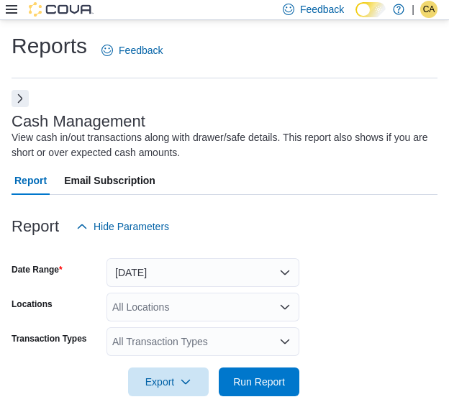
scroll to position [22, 0]
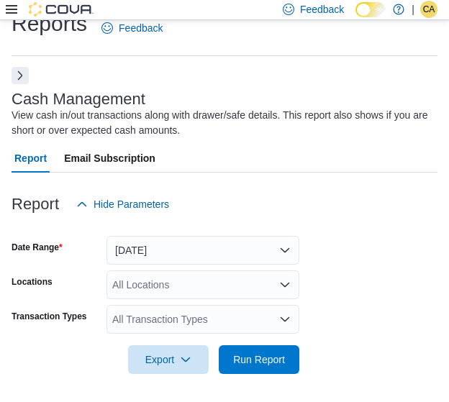
click at [19, 70] on button "Next" at bounding box center [20, 75] width 17 height 17
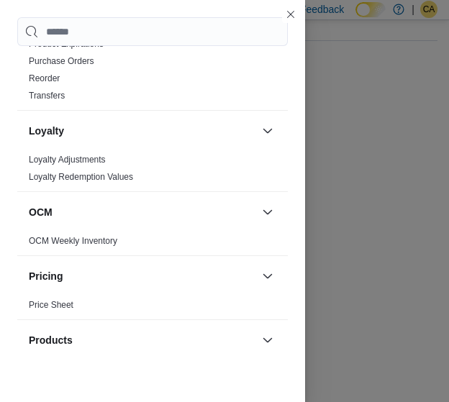
scroll to position [432, 0]
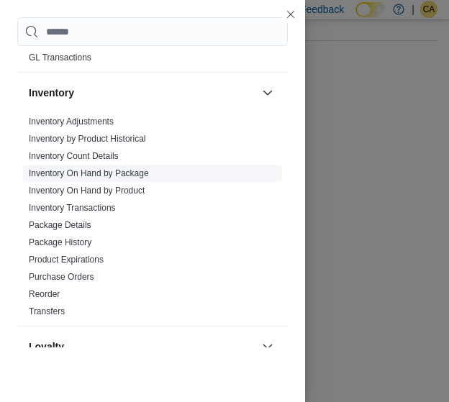
click at [127, 171] on link "Inventory On Hand by Package" at bounding box center [89, 173] width 120 height 10
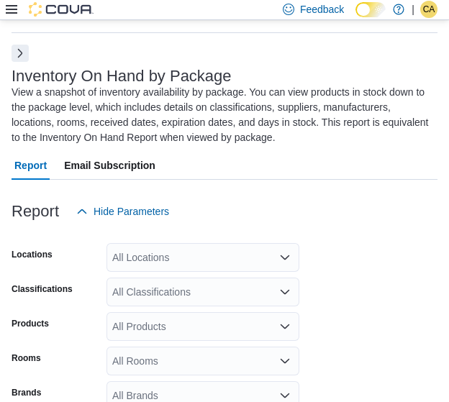
scroll to position [78, 0]
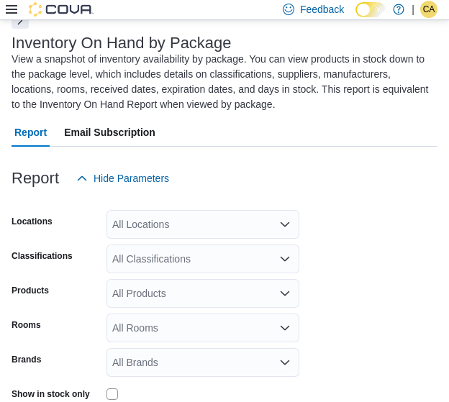
click at [199, 217] on div "All Locations" at bounding box center [202, 224] width 193 height 29
click at [325, 160] on div at bounding box center [225, 155] width 426 height 17
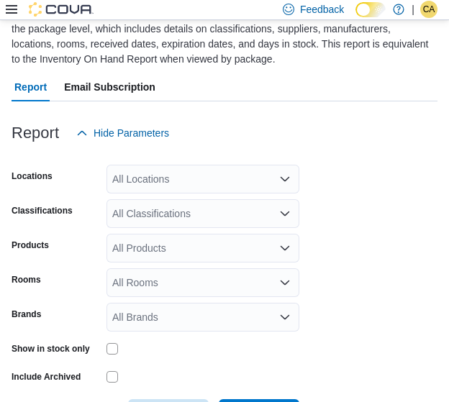
scroll to position [178, 0]
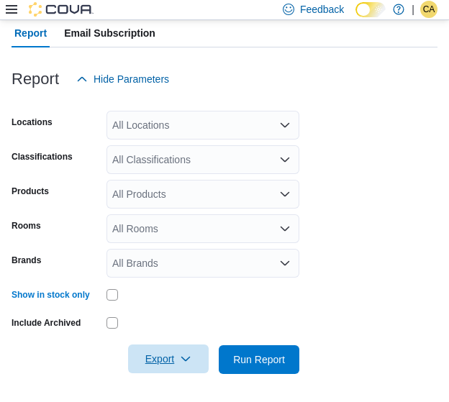
click at [191, 360] on span "Export" at bounding box center [168, 359] width 63 height 29
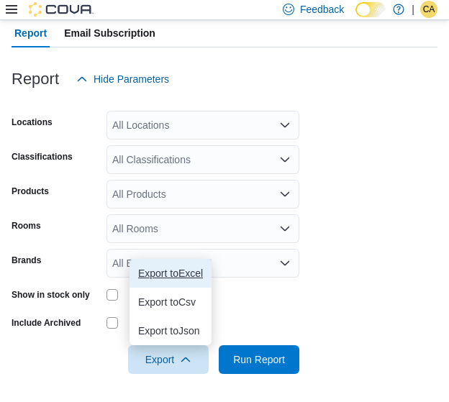
click at [189, 280] on button "Export to Excel" at bounding box center [171, 273] width 82 height 29
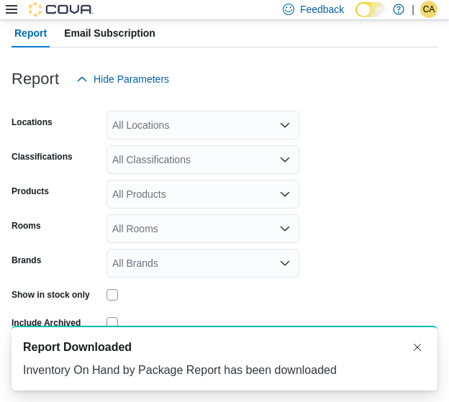
scroll to position [0, 0]
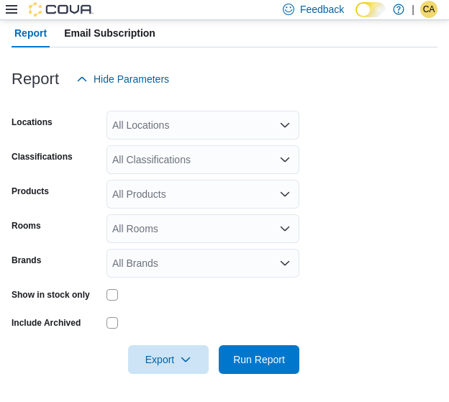
drag, startPoint x: 410, startPoint y: 143, endPoint x: 333, endPoint y: 248, distance: 130.3
click at [414, 156] on form "Locations All Locations Classifications All Classifications Products All Produc…" at bounding box center [225, 234] width 426 height 281
click at [180, 356] on span "Export" at bounding box center [168, 359] width 63 height 29
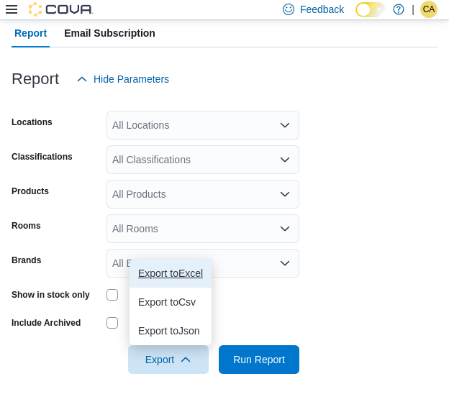
click at [166, 268] on span "Export to Excel" at bounding box center [170, 274] width 65 height 12
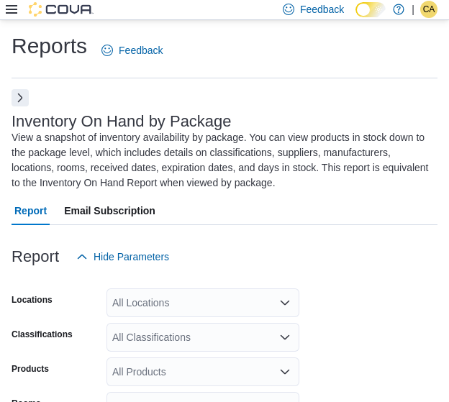
click at [19, 103] on button "Next" at bounding box center [20, 97] width 17 height 17
click at [24, 106] on button "Next" at bounding box center [20, 97] width 17 height 17
click at [22, 90] on div "Inventory On Hand by Package View a snapshot of inventory availability by packa…" at bounding box center [225, 329] width 426 height 479
click at [17, 101] on button "Next" at bounding box center [20, 97] width 17 height 17
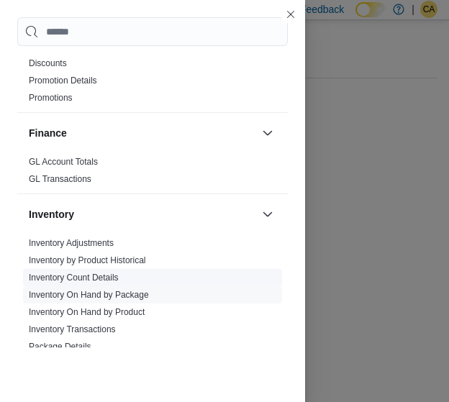
scroll to position [360, 0]
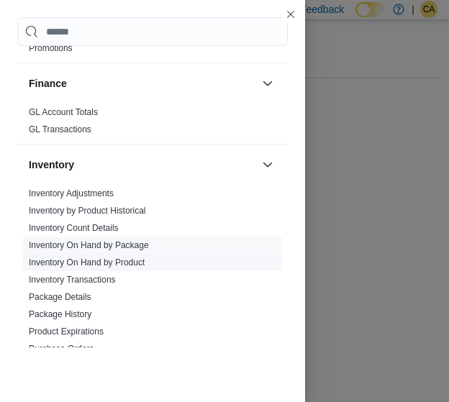
click at [124, 260] on link "Inventory On Hand by Product" at bounding box center [87, 263] width 116 height 10
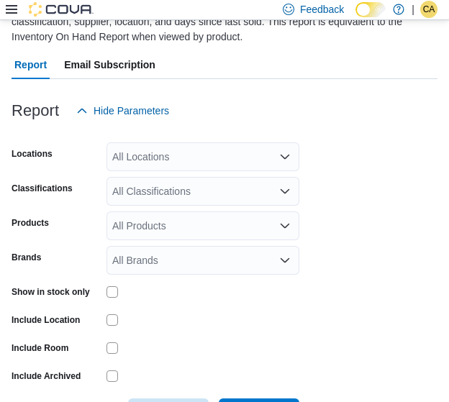
scroll to position [133, 0]
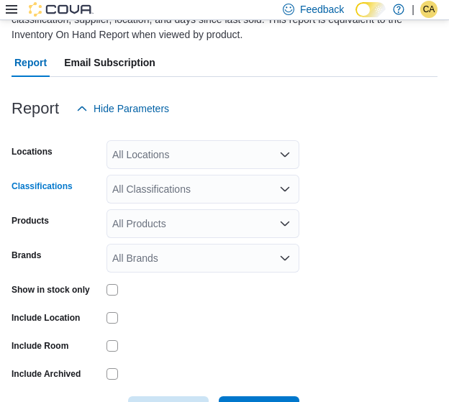
click at [212, 188] on div "All Classifications" at bounding box center [202, 189] width 193 height 29
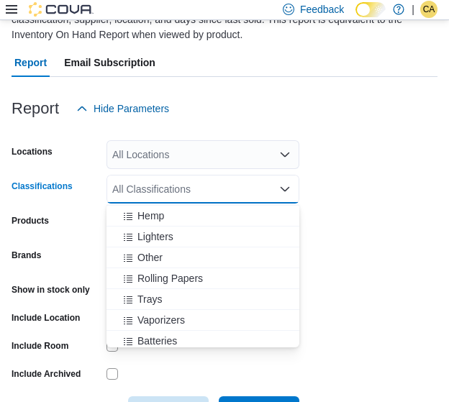
scroll to position [482, 0]
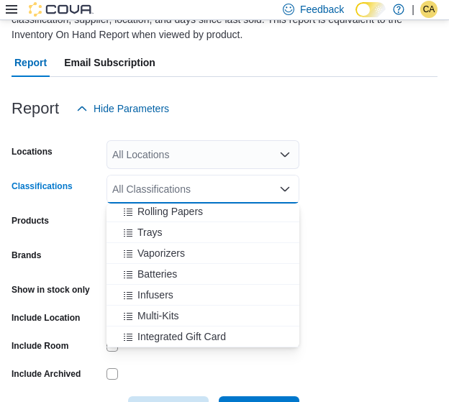
click at [378, 220] on form "Locations All Locations Classifications All Classifications Combo box. Selected…" at bounding box center [225, 274] width 426 height 302
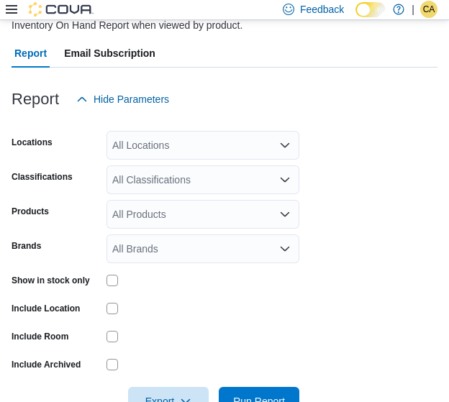
scroll to position [184, 0]
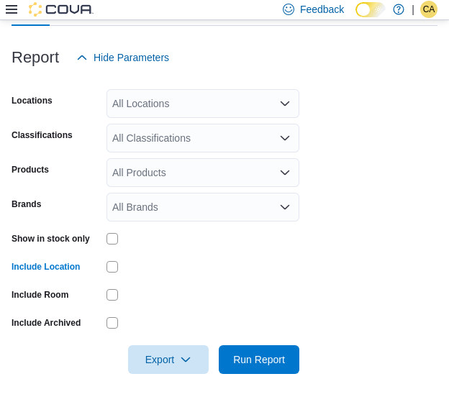
click at [219, 143] on div "All Classifications" at bounding box center [202, 138] width 193 height 29
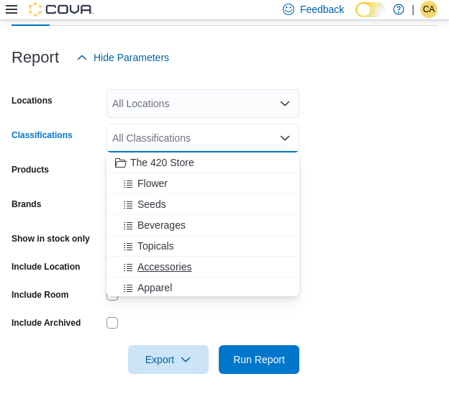
click at [174, 268] on span "Accessories" at bounding box center [164, 267] width 54 height 14
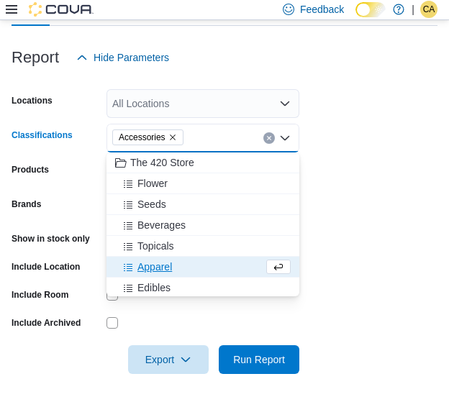
click at [172, 268] on div "Apparel" at bounding box center [189, 267] width 148 height 14
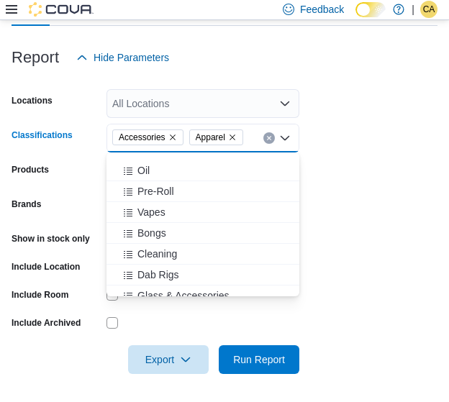
scroll to position [216, 0]
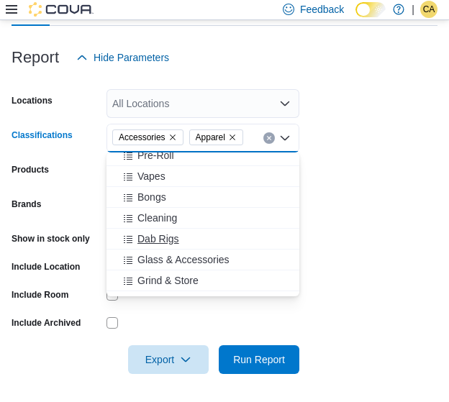
click at [188, 241] on div "Dab Rigs" at bounding box center [203, 239] width 176 height 14
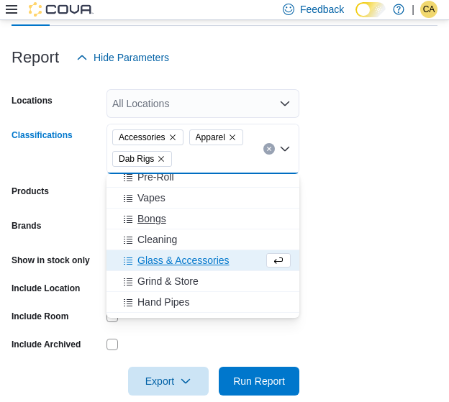
click at [168, 217] on div "Bongs" at bounding box center [203, 219] width 176 height 14
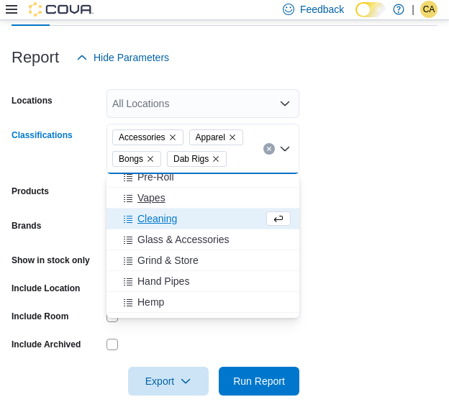
click at [171, 222] on span "Cleaning" at bounding box center [157, 219] width 40 height 14
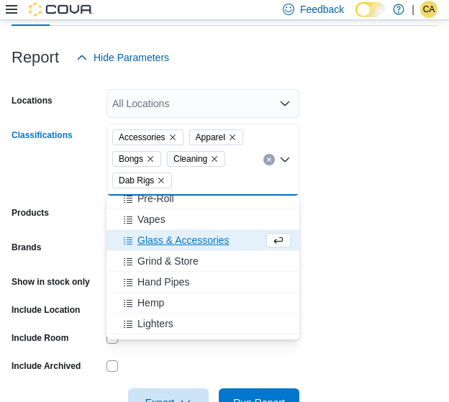
click at [176, 240] on span "Glass & Accessories" at bounding box center [183, 240] width 92 height 14
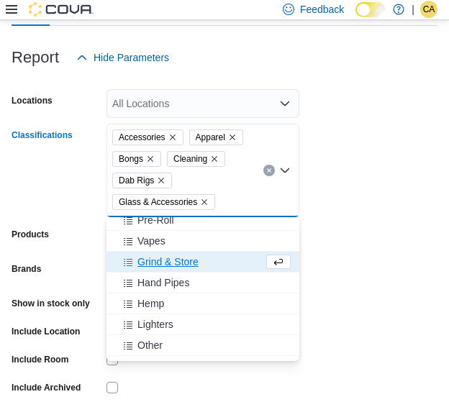
click at [176, 263] on span "Grind & Store" at bounding box center [167, 262] width 61 height 14
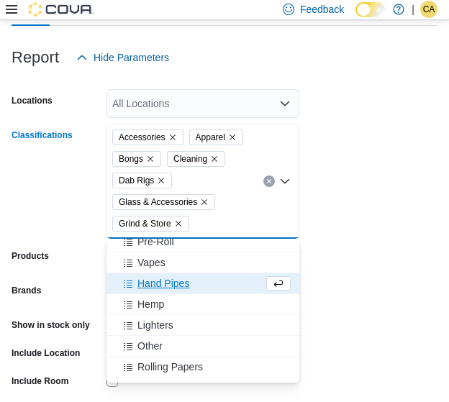
click at [176, 284] on span "Hand Pipes" at bounding box center [163, 283] width 52 height 14
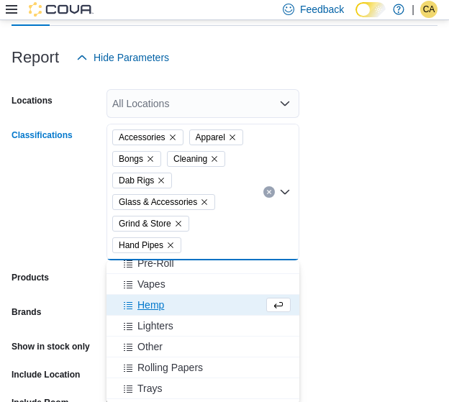
click at [173, 307] on div "Hemp" at bounding box center [189, 305] width 148 height 14
click at [168, 303] on span "Lighters" at bounding box center [155, 305] width 36 height 14
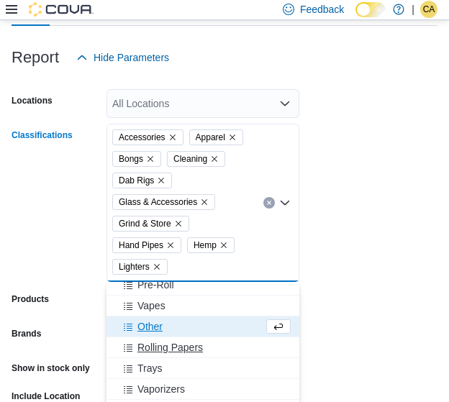
click at [170, 349] on span "Rolling Papers" at bounding box center [169, 347] width 65 height 14
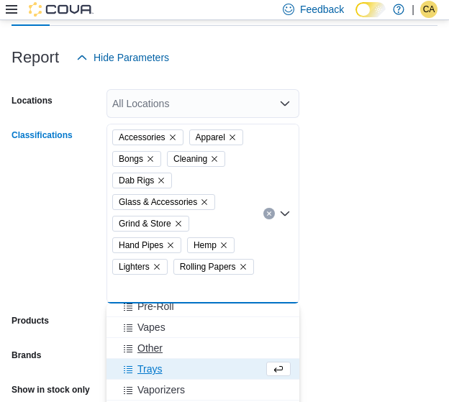
click at [155, 349] on span "Other" at bounding box center [149, 348] width 25 height 14
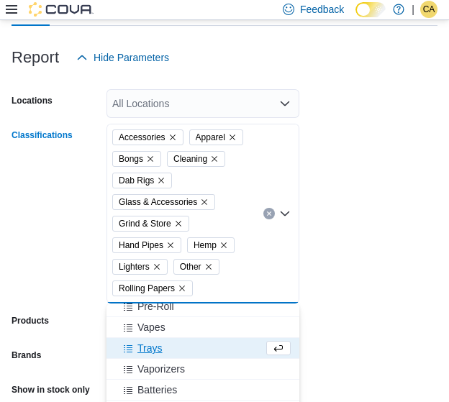
click at [155, 348] on span "Trays" at bounding box center [149, 348] width 24 height 14
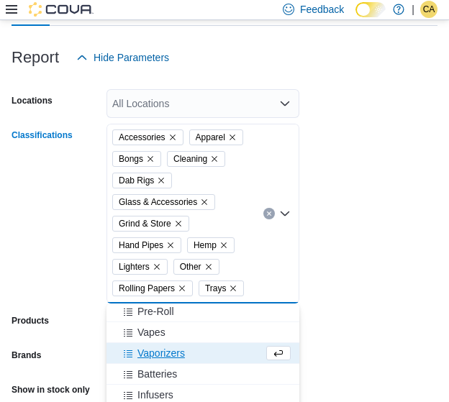
click at [161, 356] on span "Vaporizers" at bounding box center [160, 353] width 47 height 14
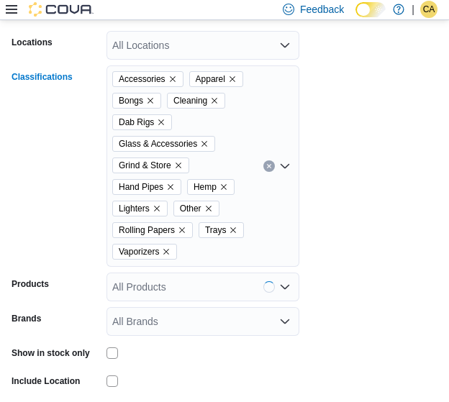
scroll to position [256, 0]
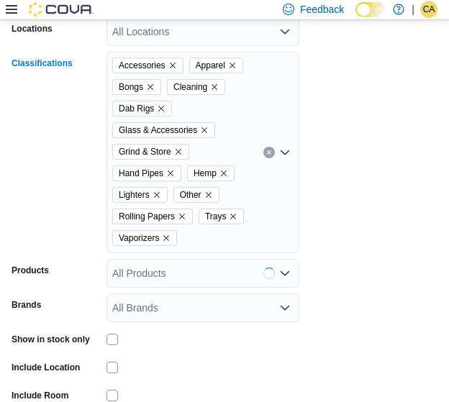
click at [186, 240] on div "Accessories Apparel Bongs Cleaning Dab Rigs Glass & Accessories Grind & Store H…" at bounding box center [202, 152] width 193 height 201
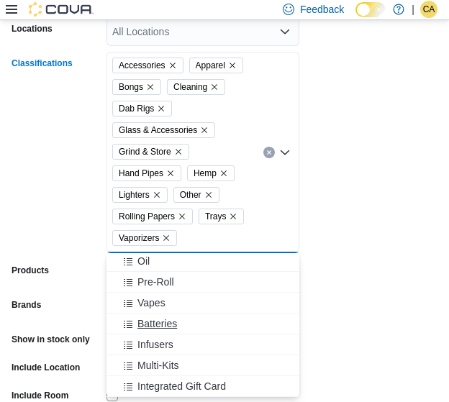
click at [171, 330] on button "Batteries" at bounding box center [202, 324] width 193 height 21
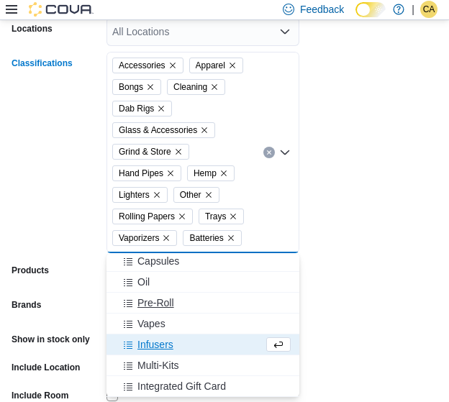
click at [172, 342] on span "Infusers" at bounding box center [155, 344] width 36 height 14
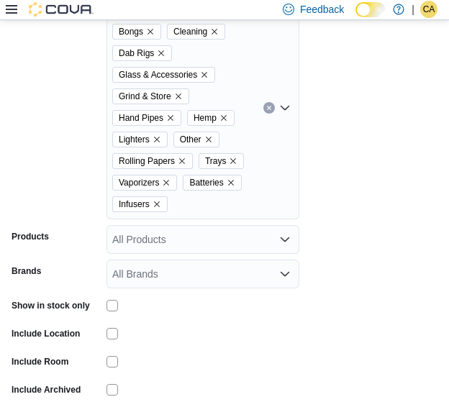
scroll to position [378, 0]
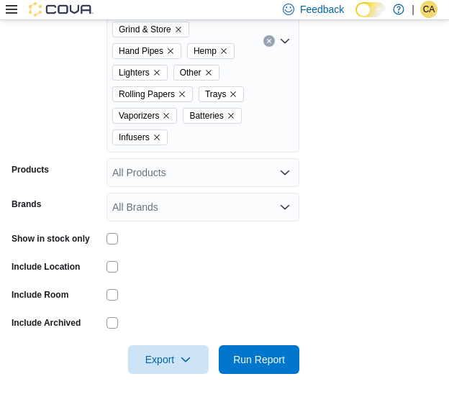
click at [197, 136] on div "Accessories Apparel Bongs Cleaning Dab Rigs Glass & Accessories Grind & Store H…" at bounding box center [202, 40] width 193 height 223
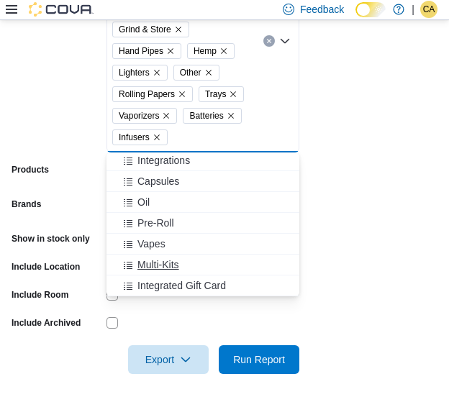
click at [177, 270] on span "Multi-Kits" at bounding box center [158, 265] width 42 height 14
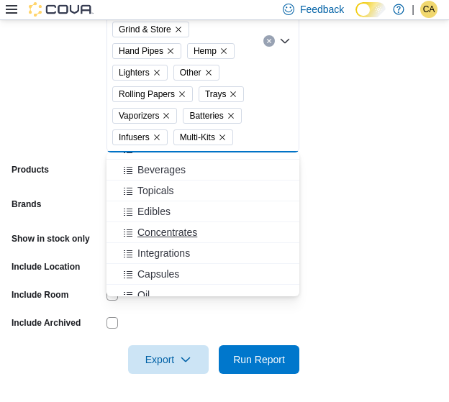
scroll to position [0, 0]
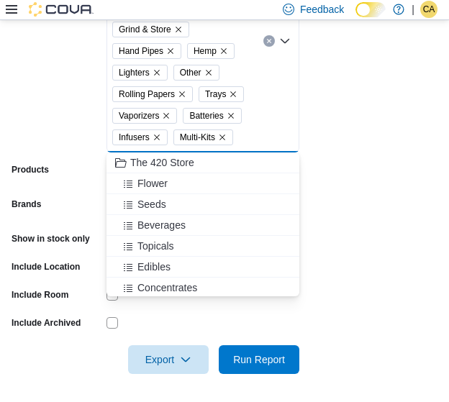
click at [386, 157] on form "Locations All Locations Classifications Accessories Apparel Bongs Cleaning Dab …" at bounding box center [225, 126] width 426 height 497
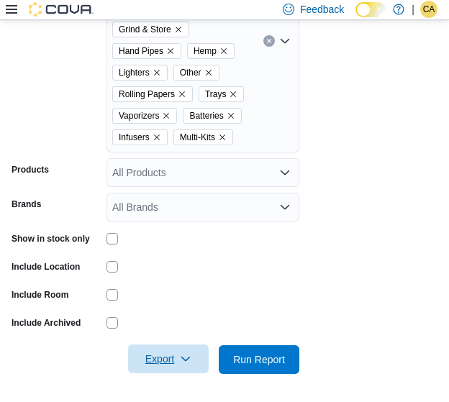
click at [186, 362] on icon "button" at bounding box center [186, 359] width 12 height 12
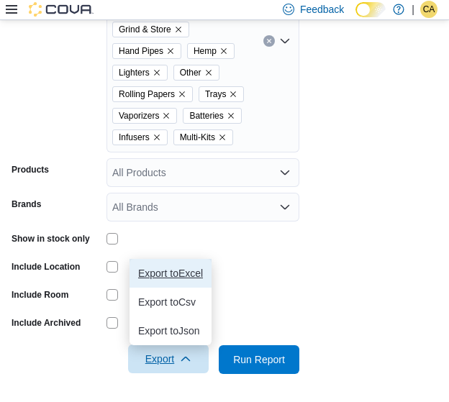
click at [184, 273] on span "Export to Excel" at bounding box center [170, 274] width 65 height 12
